Goal: Information Seeking & Learning: Learn about a topic

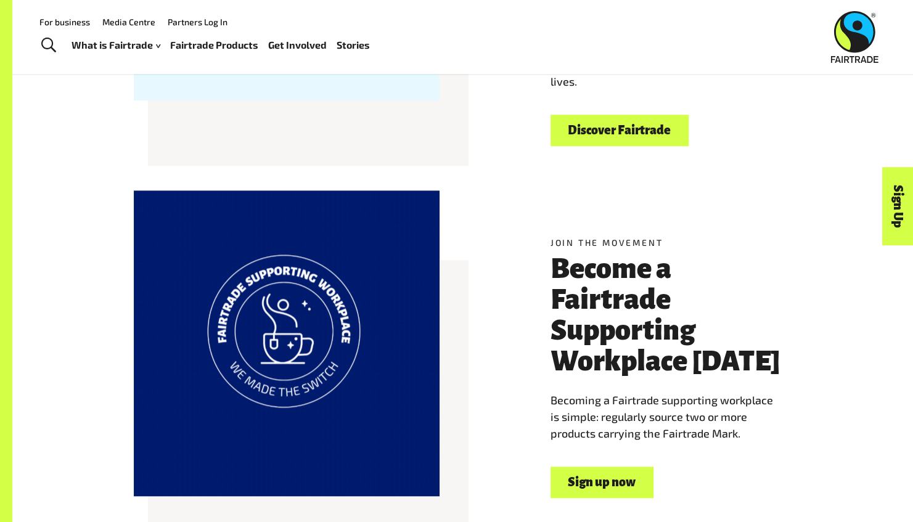
scroll to position [493, 0]
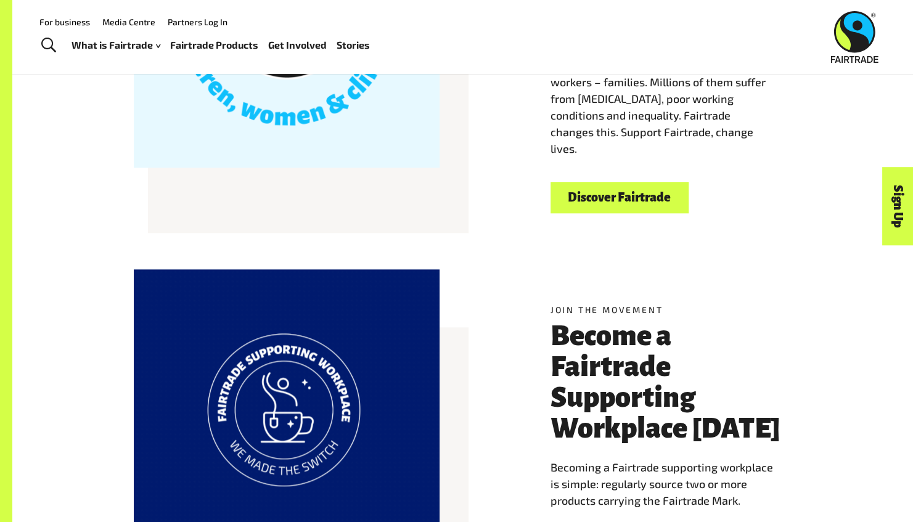
click at [656, 193] on link "Discover Fairtrade" at bounding box center [620, 197] width 138 height 31
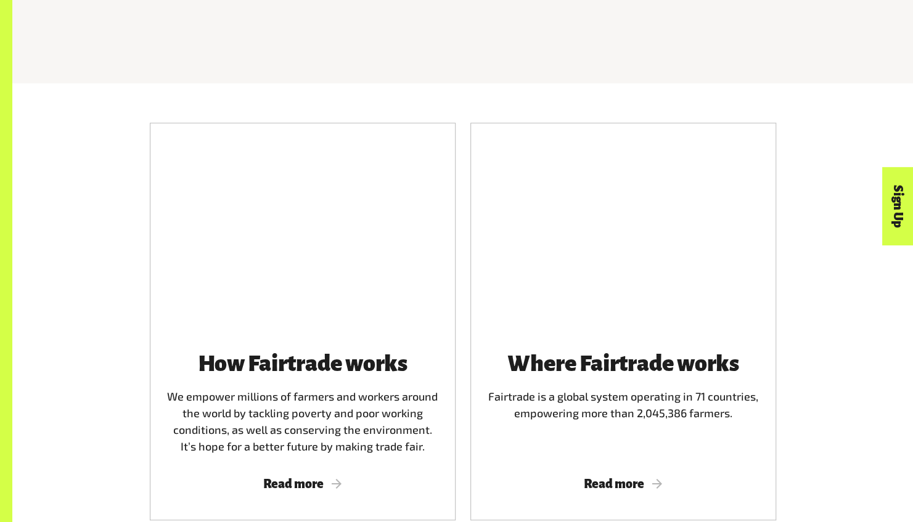
scroll to position [740, 0]
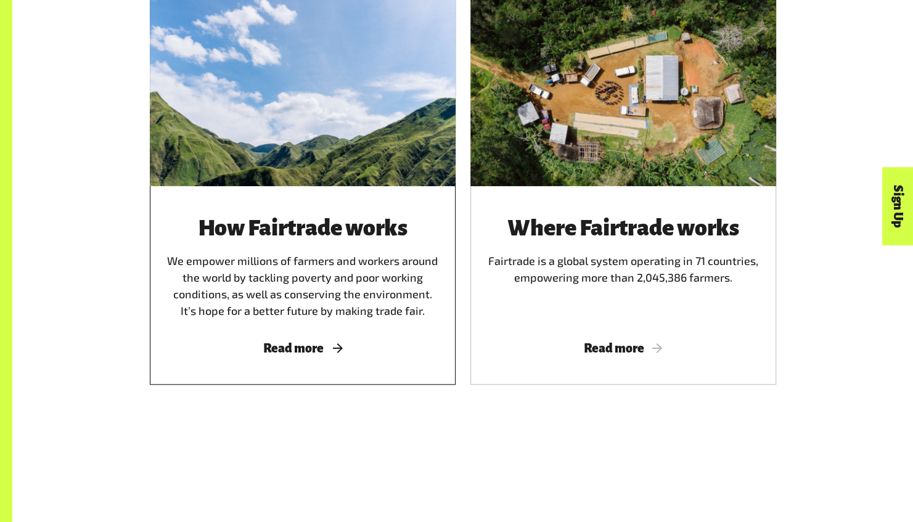
click at [298, 354] on span "Read more" at bounding box center [303, 349] width 276 height 14
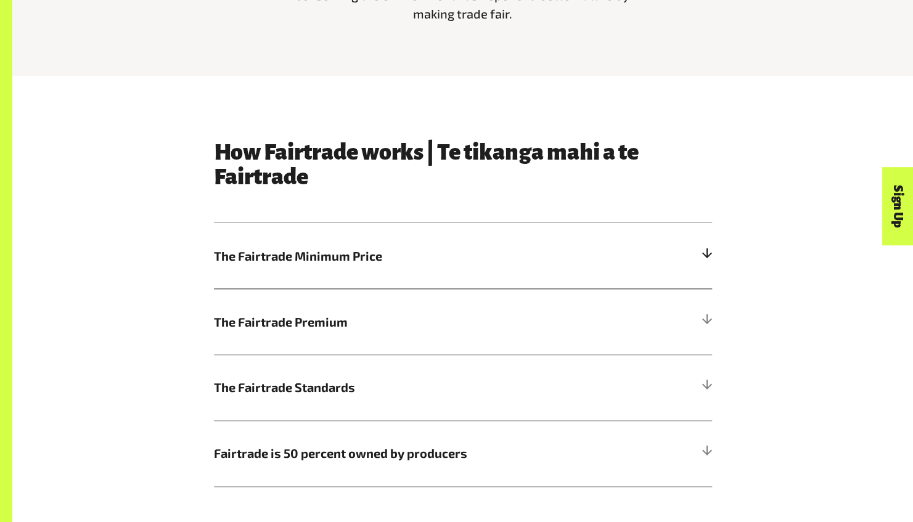
scroll to position [617, 0]
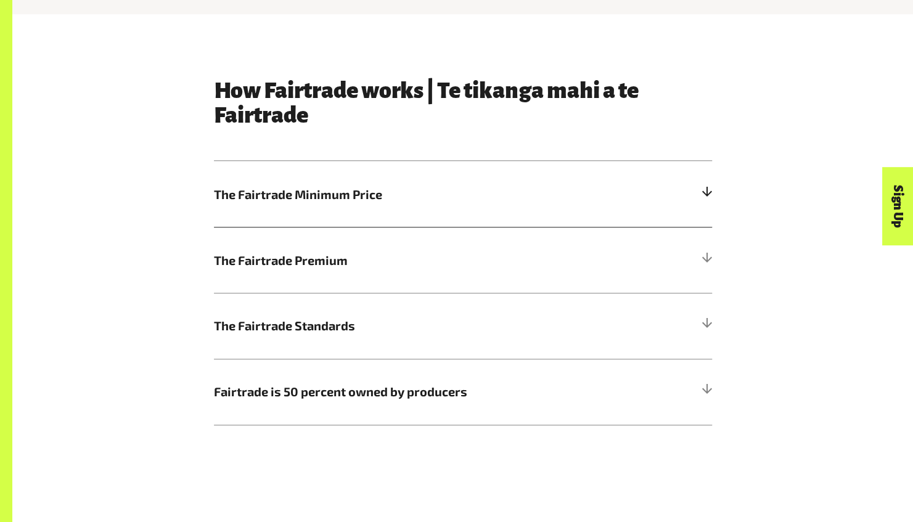
click at [404, 264] on span "The Fairtrade Premium" at bounding box center [401, 260] width 374 height 19
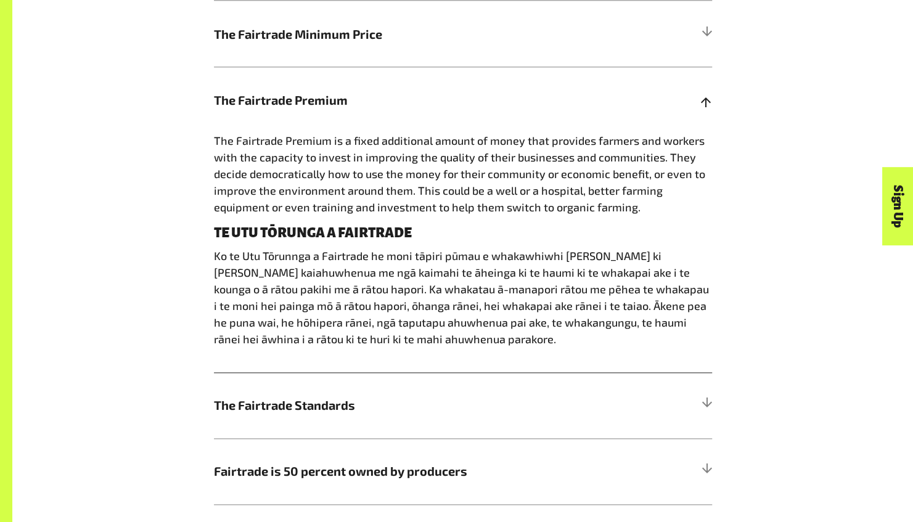
scroll to position [802, 0]
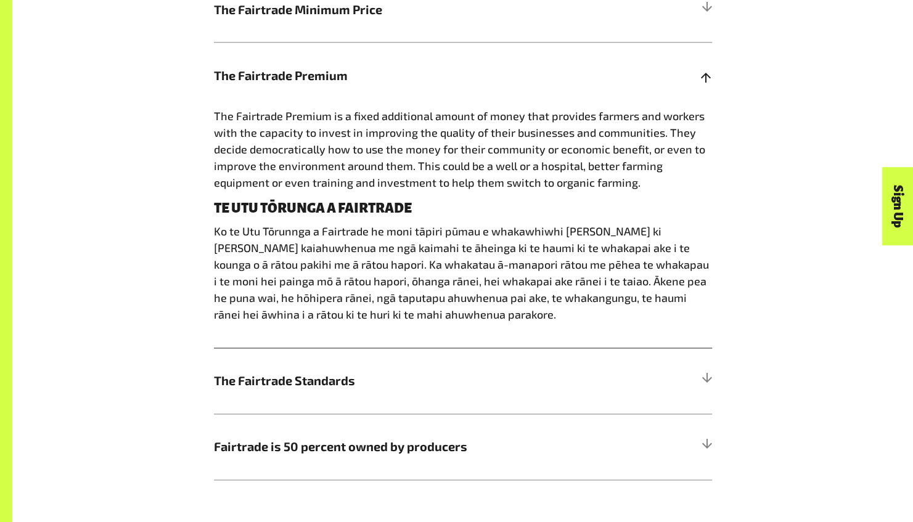
click at [350, 84] on span "The Fairtrade Premium" at bounding box center [401, 75] width 374 height 19
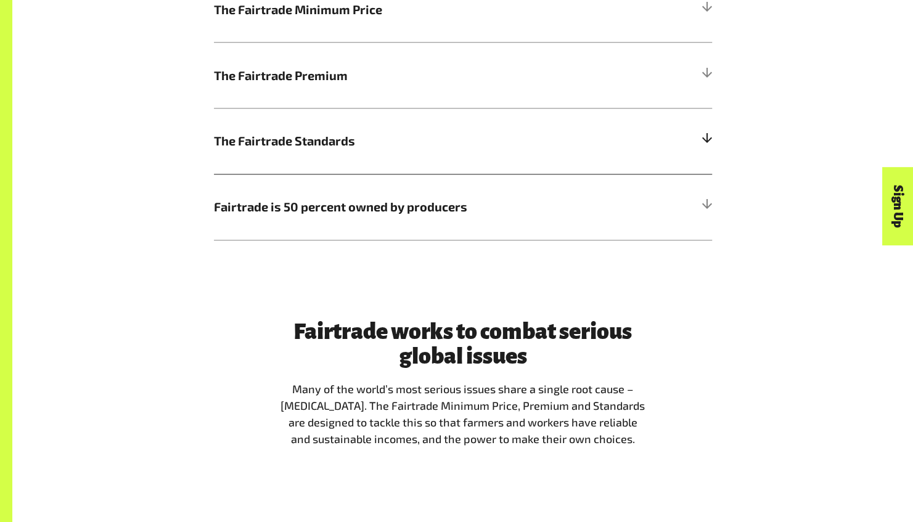
click at [333, 142] on span "The Fairtrade Standards" at bounding box center [401, 140] width 374 height 19
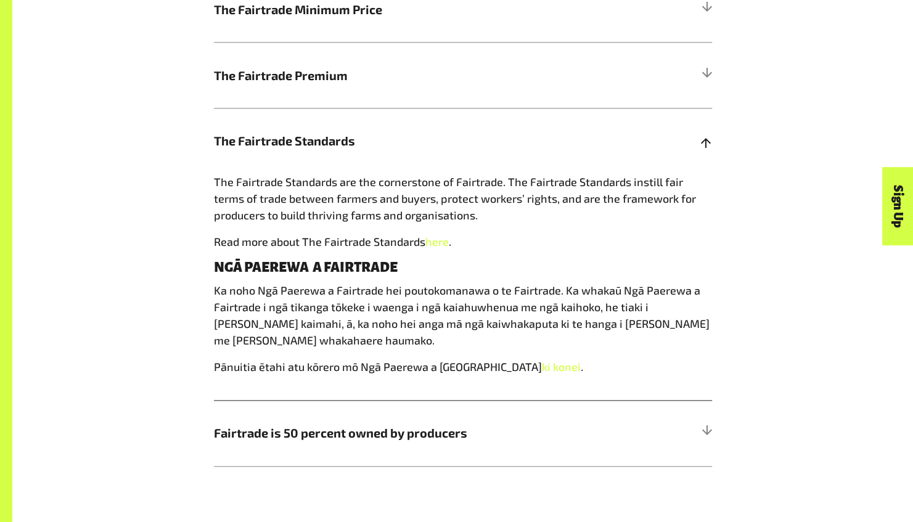
click at [333, 142] on span "The Fairtrade Standards" at bounding box center [401, 140] width 374 height 19
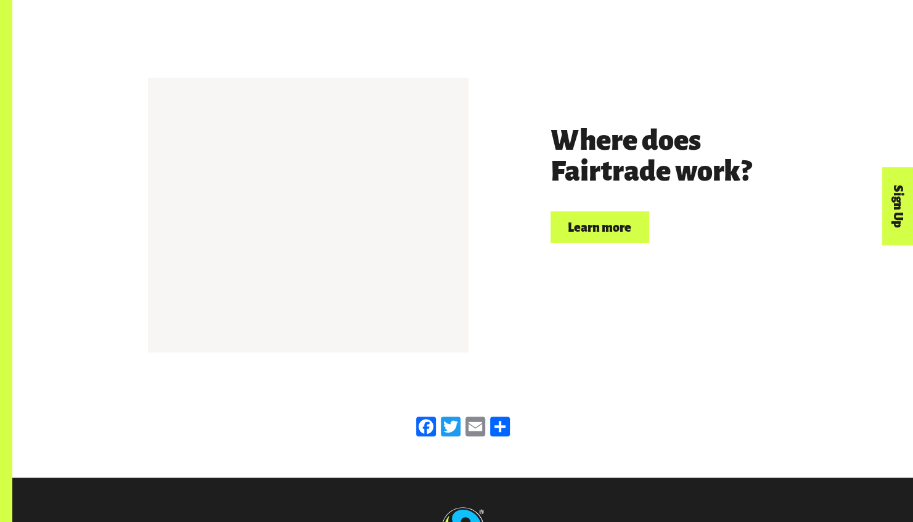
scroll to position [2860, 0]
